Goal: Transaction & Acquisition: Purchase product/service

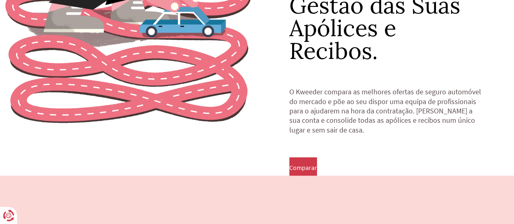
scroll to position [162, 0]
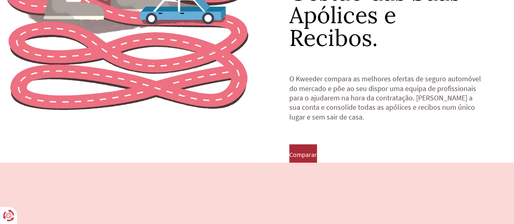
click at [317, 151] on span "Comparar" at bounding box center [303, 154] width 28 height 7
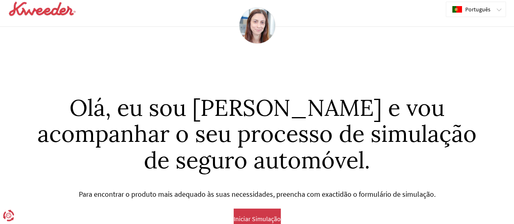
scroll to position [11, 0]
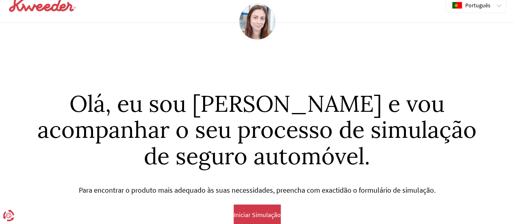
click at [272, 211] on span "Iniciar Simulação" at bounding box center [257, 214] width 47 height 7
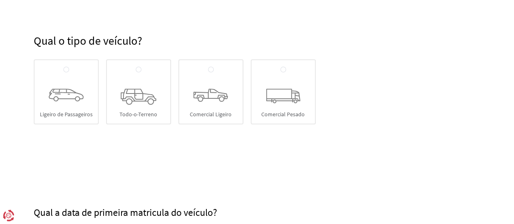
scroll to position [81, 0]
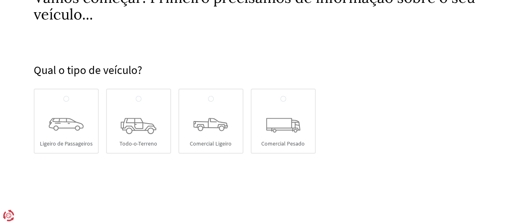
click at [67, 126] on icon at bounding box center [66, 124] width 35 height 13
radio input "true"
click at [67, 102] on input "Ligeiro de Passageiros" at bounding box center [66, 99] width 6 height 6
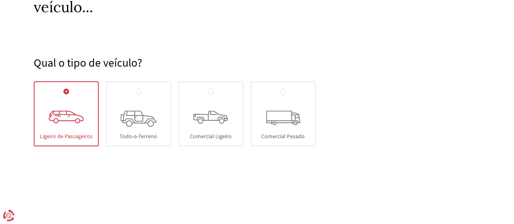
scroll to position [181, 0]
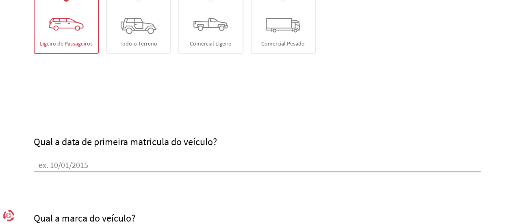
click at [65, 161] on input "Qual a data de primeira matricula do veículo?" at bounding box center [257, 166] width 447 height 12
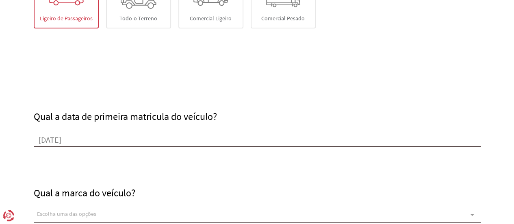
scroll to position [262, 0]
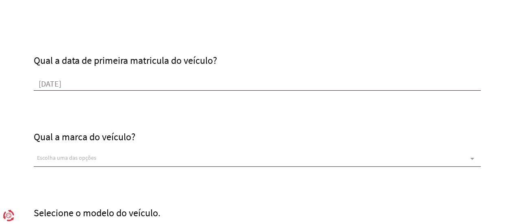
type input "[DATE]"
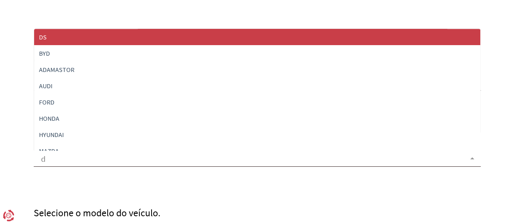
type input "da"
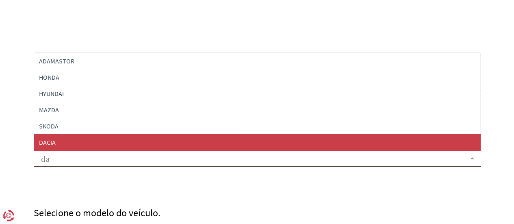
click at [67, 140] on span "DACIA" at bounding box center [257, 142] width 446 height 16
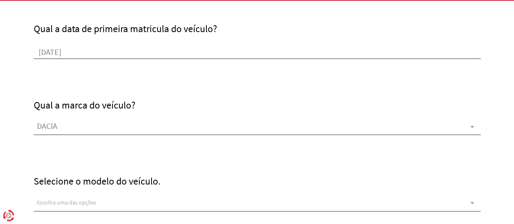
scroll to position [344, 0]
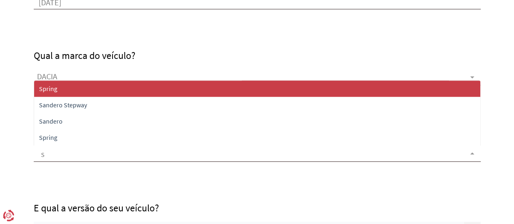
type input "sa"
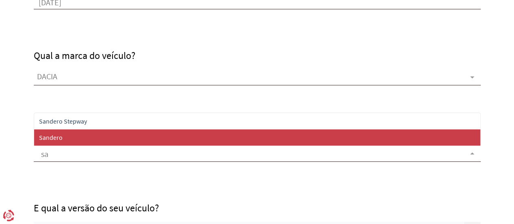
click at [59, 137] on span "Sandero" at bounding box center [51, 137] width 24 height 8
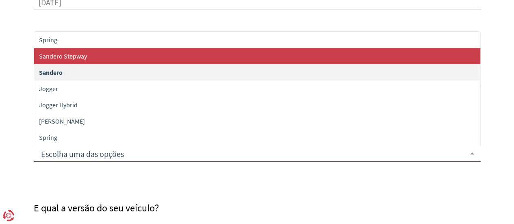
click at [78, 56] on span "Sandero Stepway" at bounding box center [63, 56] width 48 height 8
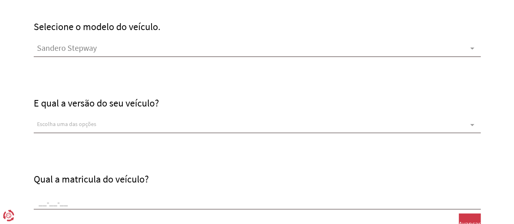
scroll to position [465, 0]
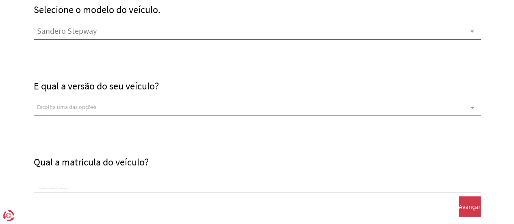
click at [55, 102] on div "Escolha uma das opções" at bounding box center [257, 108] width 447 height 16
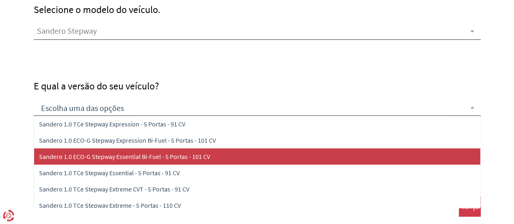
click at [140, 157] on span "Sandero 1.0 ECO-G Stepway Essential Bi-Fuel - 5 Portas - 101 CV" at bounding box center [124, 156] width 171 height 8
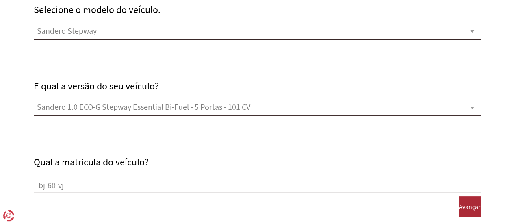
type input "bj-60-vj"
click at [465, 203] on span "Avançar" at bounding box center [470, 206] width 22 height 7
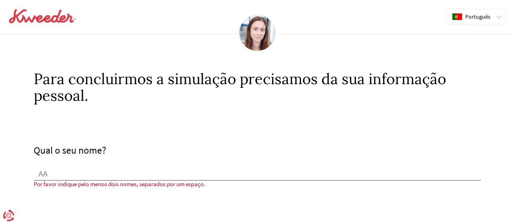
type input "A"
type input "S"
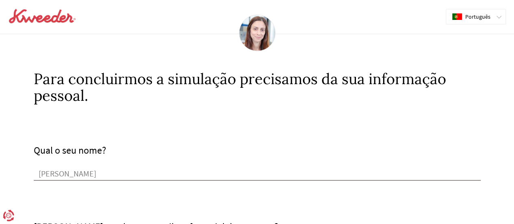
type input "[PERSON_NAME]"
click at [41, 10] on img at bounding box center [42, 16] width 68 height 16
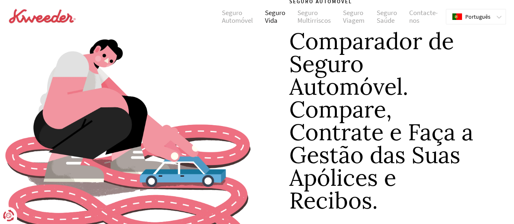
click at [273, 13] on link "Seguro Vida" at bounding box center [275, 17] width 32 height 16
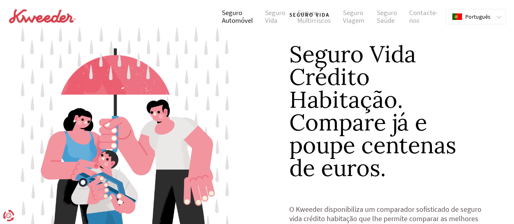
click at [238, 12] on link "Seguro Automóvel" at bounding box center [237, 17] width 43 height 16
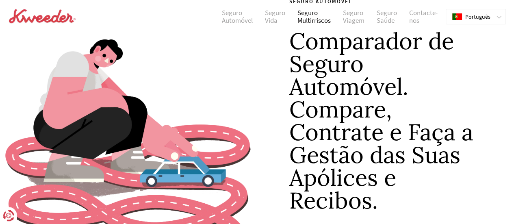
click at [317, 15] on link "Seguro Multirriscos" at bounding box center [313, 17] width 45 height 16
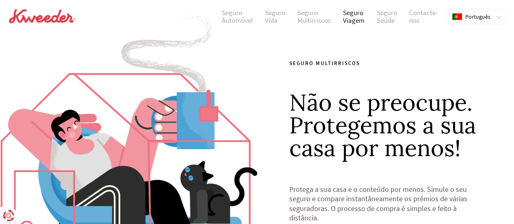
click at [360, 18] on link "Seguro Viagem" at bounding box center [354, 17] width 34 height 16
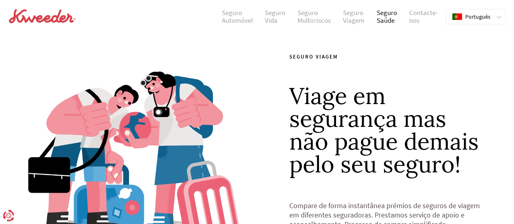
click at [392, 9] on link "Seguro Saúde" at bounding box center [386, 17] width 32 height 16
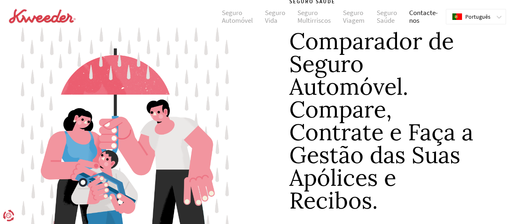
click at [423, 11] on link "Contacte-nos" at bounding box center [423, 17] width 41 height 16
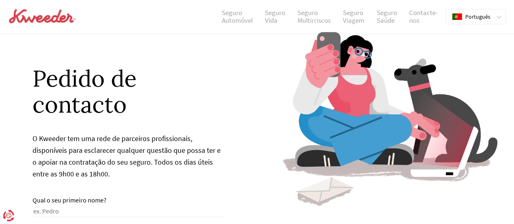
click at [27, 17] on img at bounding box center [42, 16] width 68 height 16
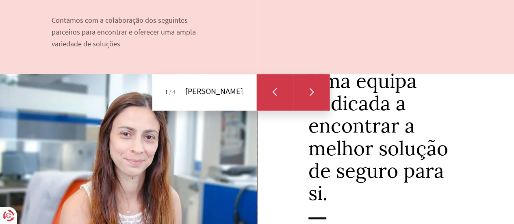
scroll to position [447, 0]
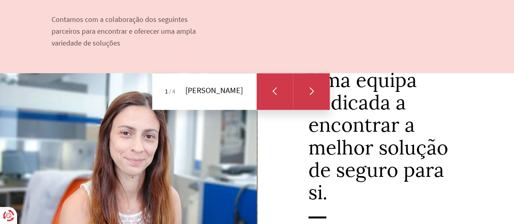
click at [316, 89] on div "Next slide" at bounding box center [311, 91] width 37 height 37
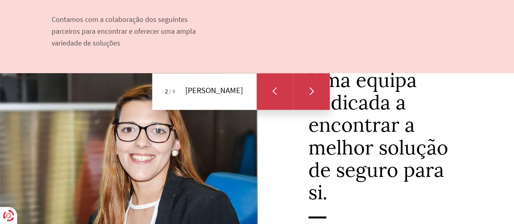
click at [310, 90] on icon "Next slide" at bounding box center [311, 91] width 5 height 8
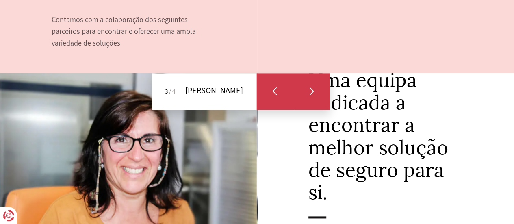
click at [310, 90] on icon "Next slide" at bounding box center [311, 91] width 5 height 8
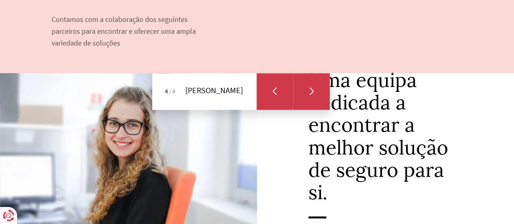
click at [310, 90] on icon "Next slide" at bounding box center [311, 91] width 5 height 8
click at [284, 89] on div "Previous slide" at bounding box center [274, 91] width 37 height 37
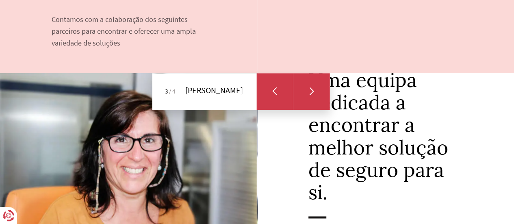
click at [282, 89] on div "Previous slide" at bounding box center [274, 91] width 37 height 37
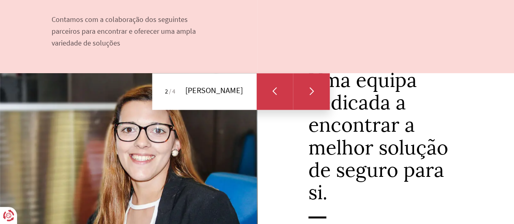
click at [282, 89] on div "Previous slide" at bounding box center [274, 91] width 37 height 37
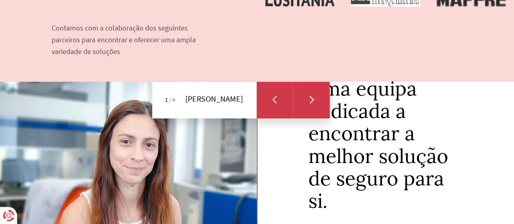
scroll to position [487, 0]
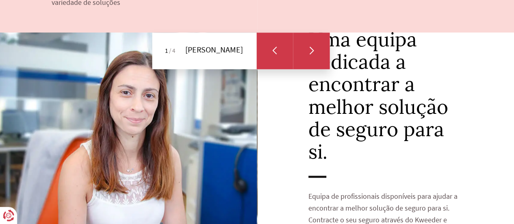
click at [314, 50] on div "Next slide" at bounding box center [311, 51] width 8 height 6
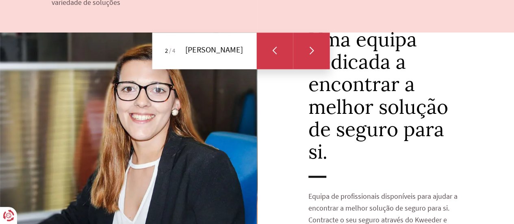
click at [314, 50] on div "Next slide" at bounding box center [311, 51] width 8 height 6
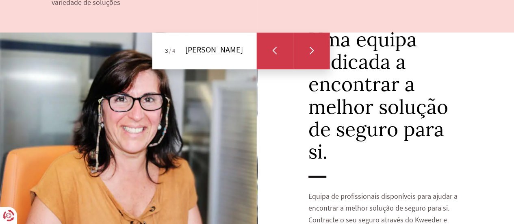
click at [314, 50] on div "Next slide" at bounding box center [311, 51] width 8 height 6
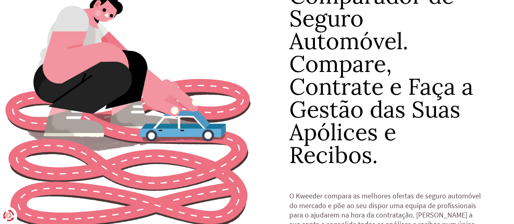
scroll to position [0, 0]
